Goal: Task Accomplishment & Management: Use online tool/utility

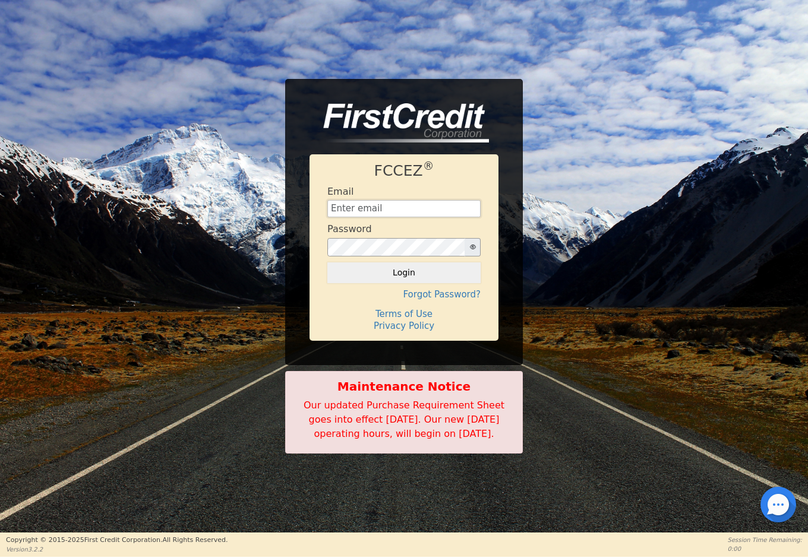
type input "[EMAIL_ADDRESS][DOMAIN_NAME]"
click at [404, 265] on button "Login" at bounding box center [403, 272] width 153 height 20
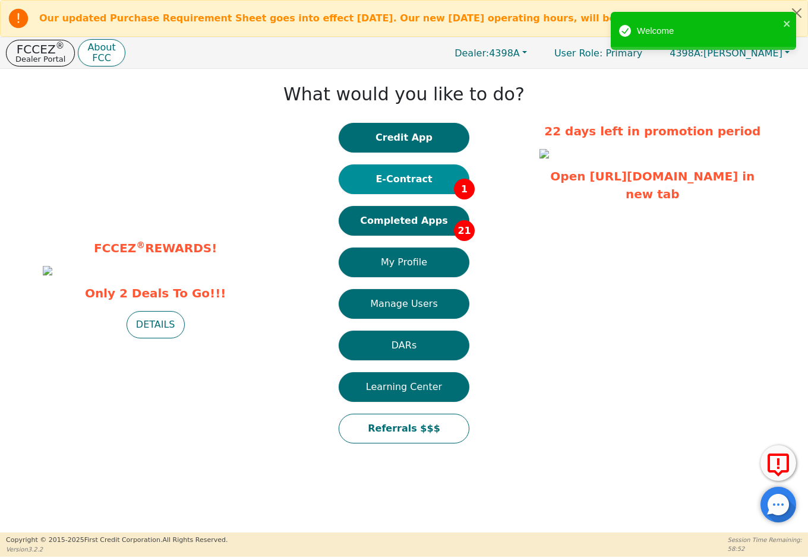
click at [442, 185] on button "E-Contract 1" at bounding box center [403, 179] width 131 height 30
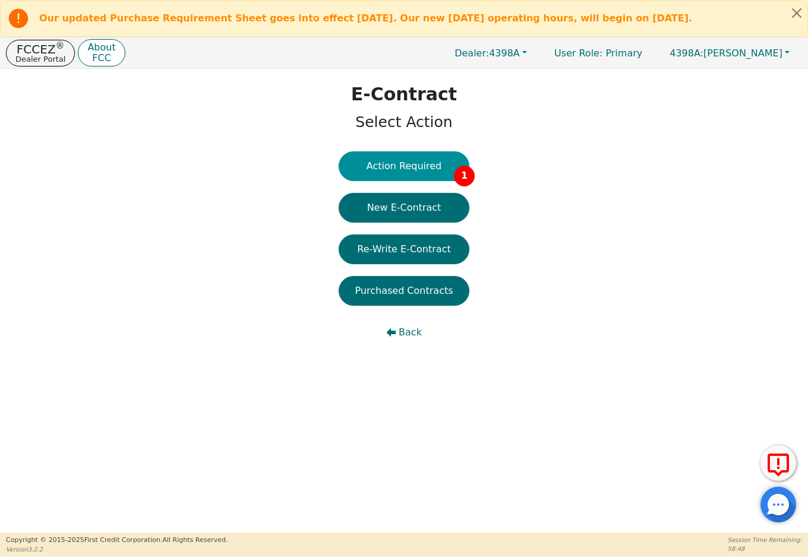
click at [441, 174] on button "Action Required 1" at bounding box center [403, 166] width 131 height 30
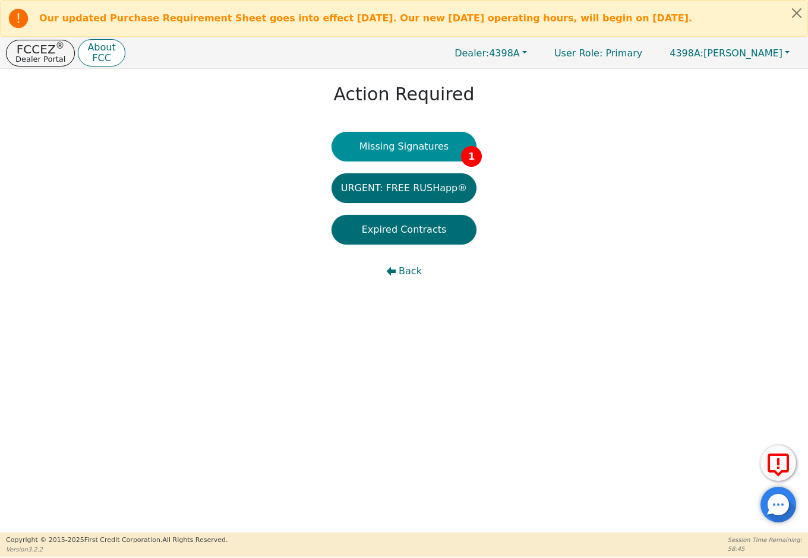
click at [457, 146] on button "Missing Signatures 1" at bounding box center [403, 147] width 145 height 30
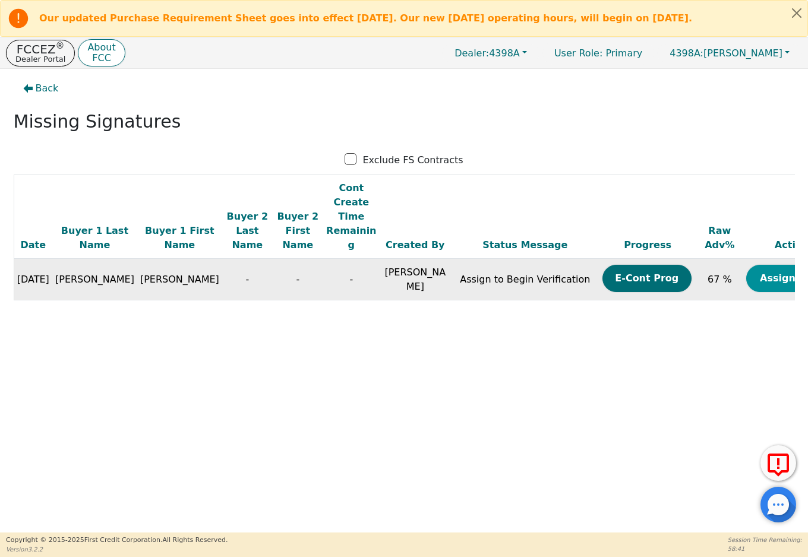
click at [746, 267] on button "Assign Now" at bounding box center [790, 278] width 89 height 27
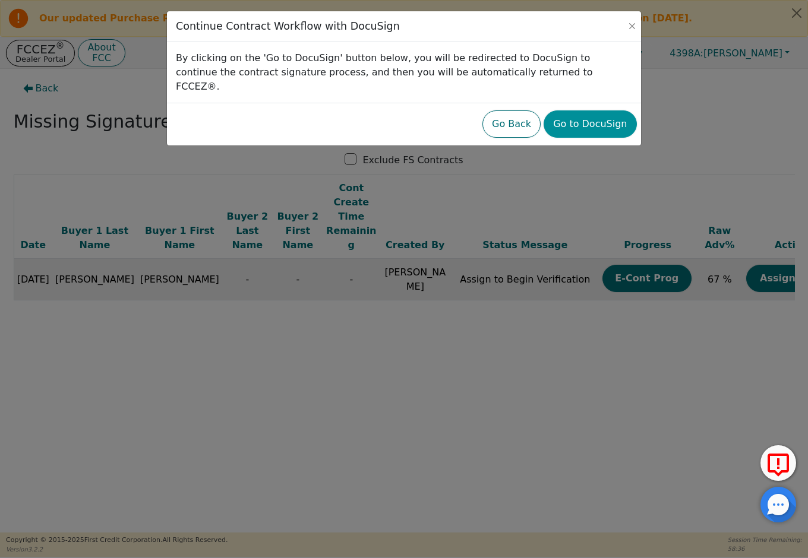
click at [595, 110] on button "Go to DocuSign" at bounding box center [589, 123] width 93 height 27
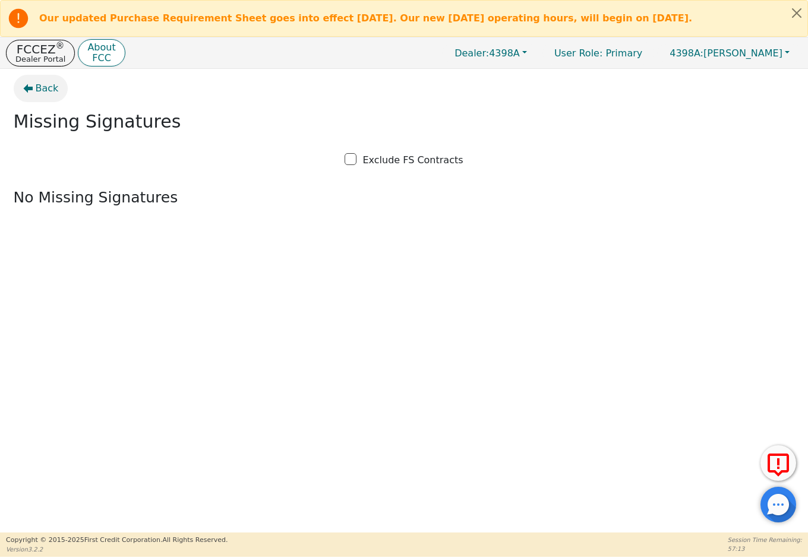
click at [40, 91] on span "Back" at bounding box center [47, 88] width 23 height 14
